Goal: Information Seeking & Learning: Check status

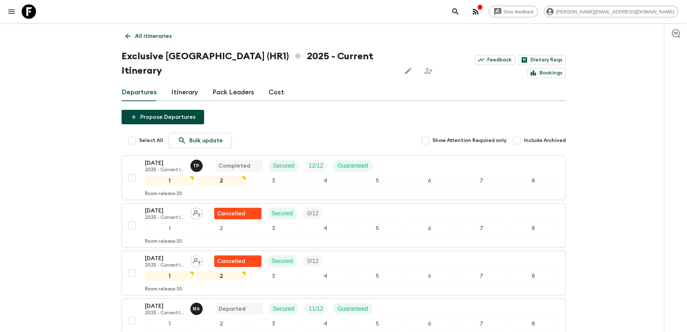
drag, startPoint x: 158, startPoint y: 48, endPoint x: 157, endPoint y: 43, distance: 5.3
click at [158, 48] on div "All itineraries Exclusive [GEOGRAPHIC_DATA] (HR1) 2025 - Current Itinerary Feed…" at bounding box center [344, 291] width 462 height 536
click at [156, 41] on link "All itineraries" at bounding box center [149, 36] width 54 height 14
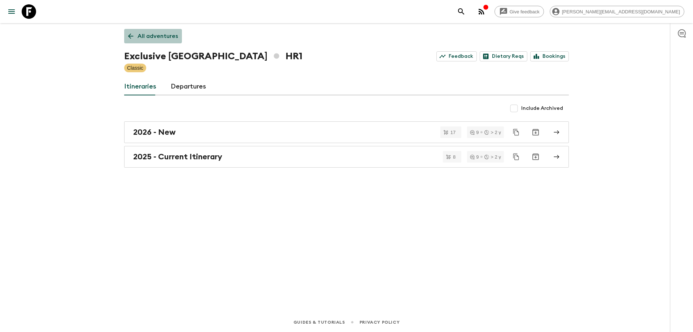
click at [151, 31] on link "All adventures" at bounding box center [153, 36] width 58 height 14
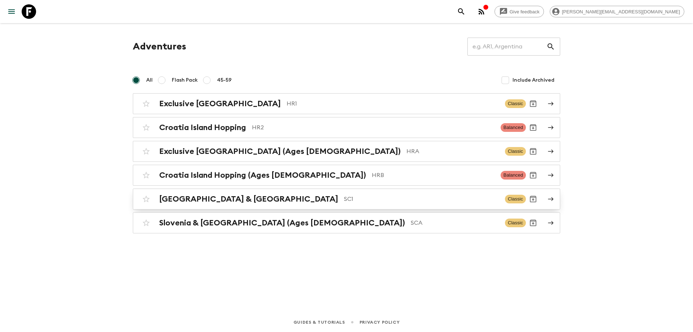
click at [292, 205] on div "[GEOGRAPHIC_DATA] & Croatia SC1 Classic" at bounding box center [332, 199] width 387 height 14
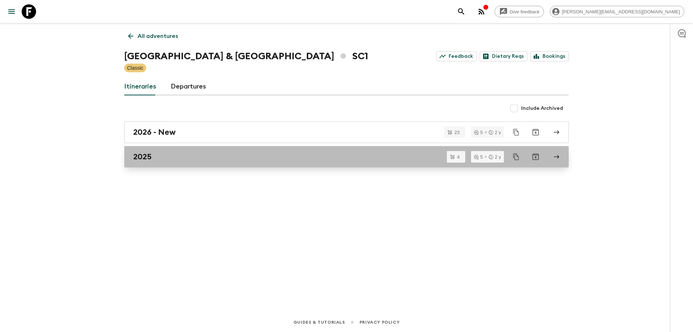
click at [176, 159] on div "2025" at bounding box center [339, 156] width 413 height 9
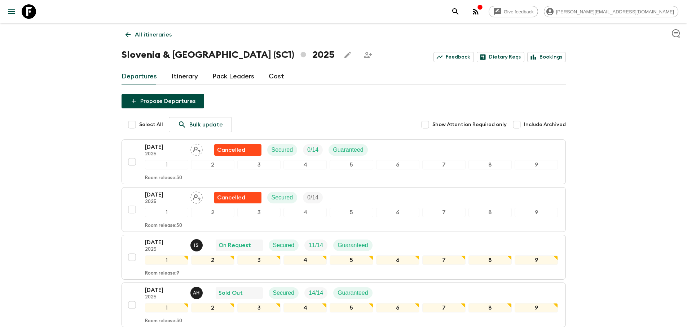
scroll to position [62, 0]
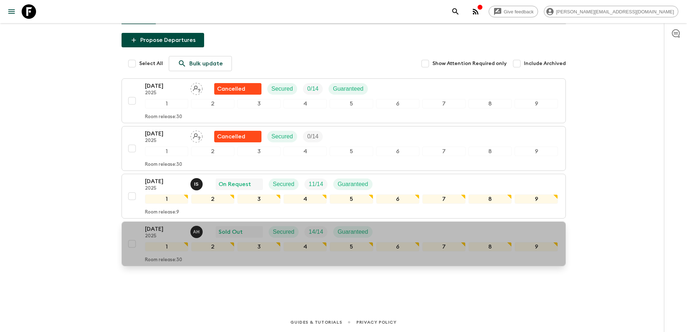
click at [478, 227] on div "[DATE] 2025 A H Sold Out Secured 14 / 14 Guaranteed" at bounding box center [352, 231] width 414 height 14
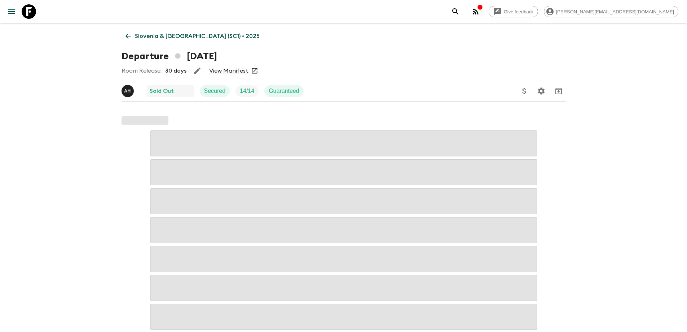
click at [239, 70] on link "View Manifest" at bounding box center [228, 70] width 39 height 7
